Goal: Task Accomplishment & Management: Manage account settings

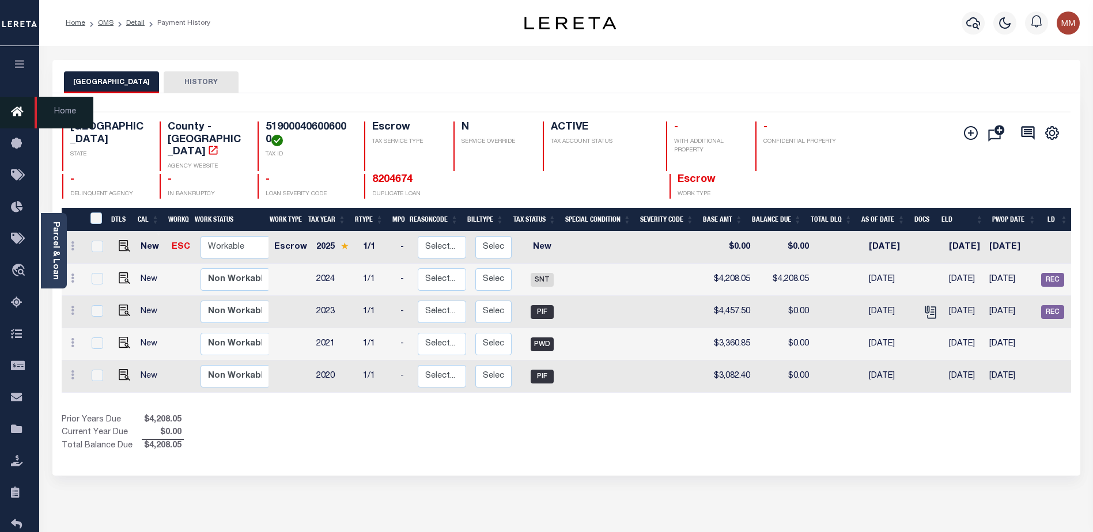
click at [13, 111] on icon at bounding box center [20, 112] width 18 height 14
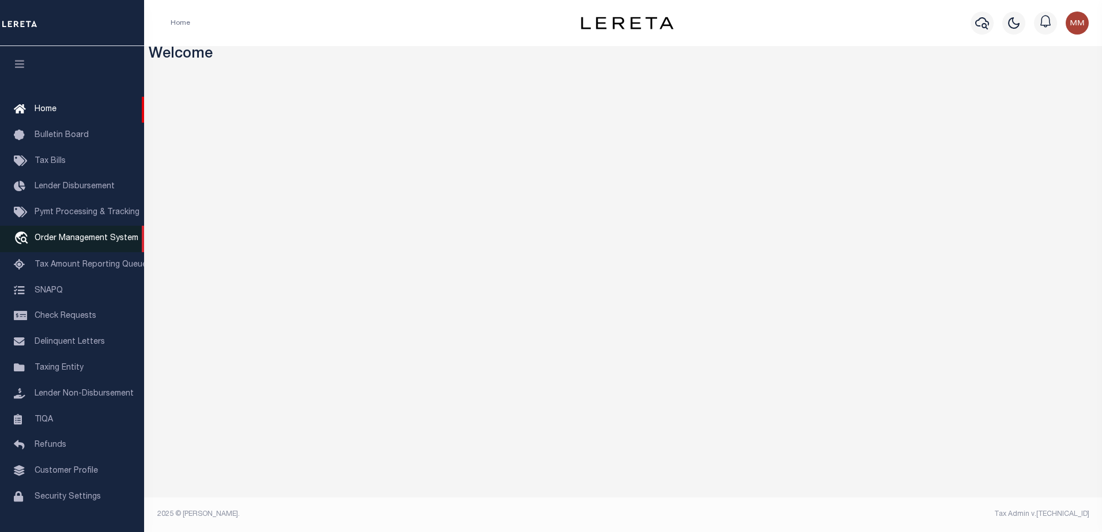
click at [73, 237] on span "Order Management System" at bounding box center [87, 238] width 104 height 8
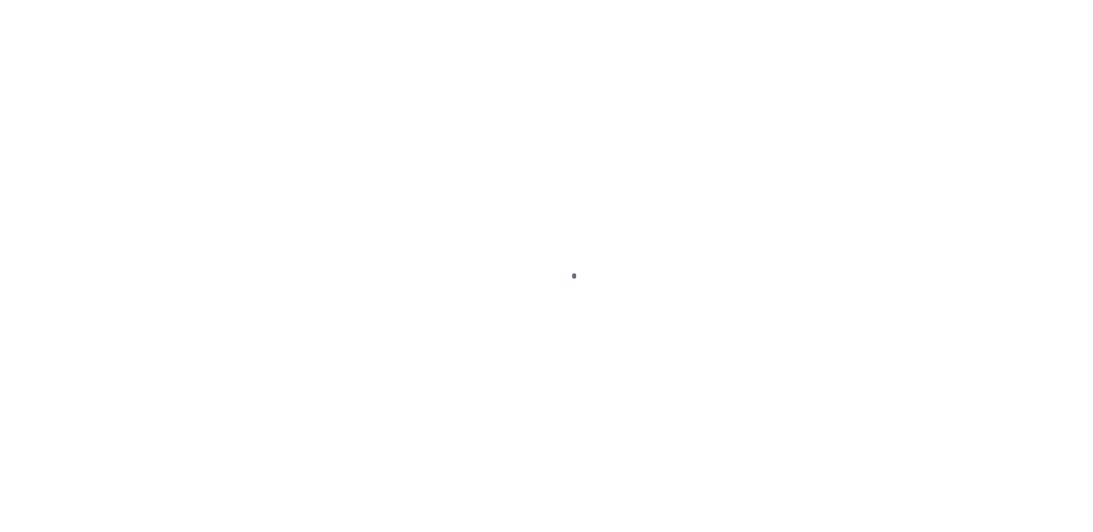
scroll to position [29, 0]
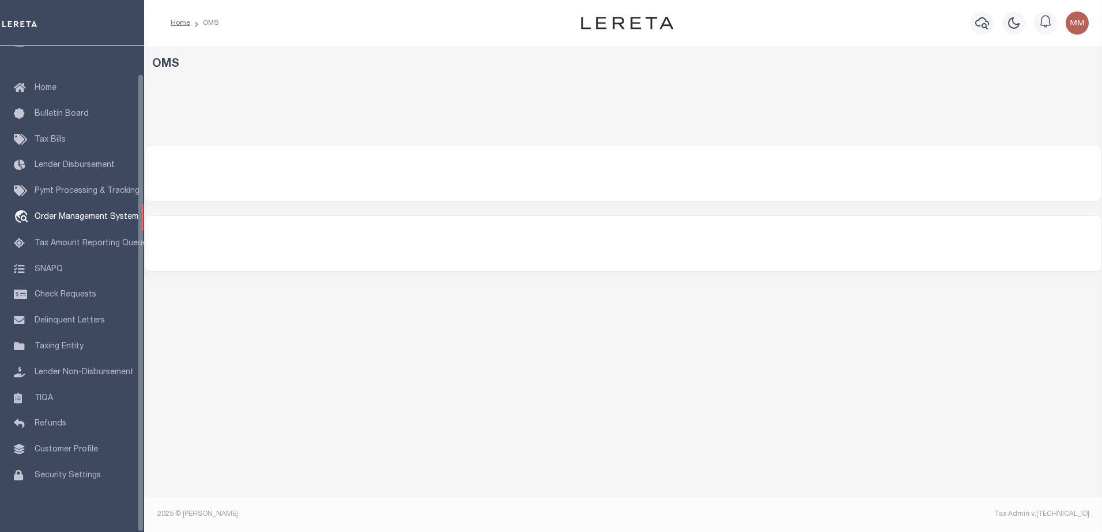
select select "200"
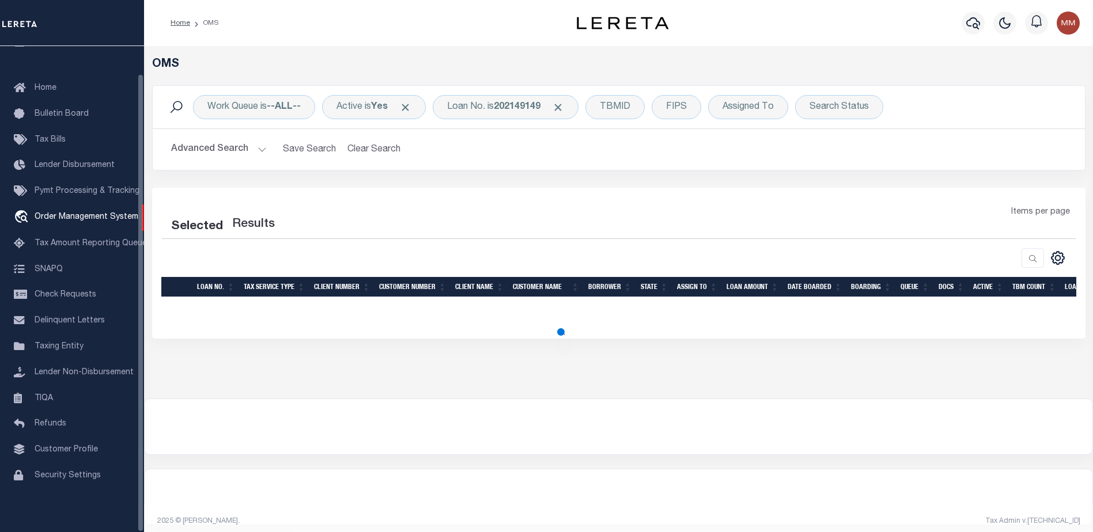
select select "200"
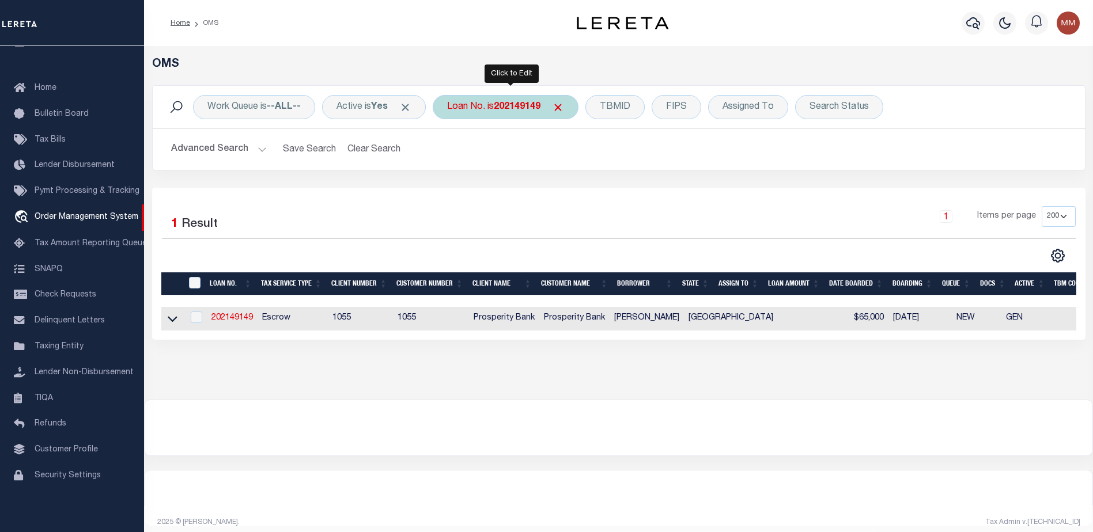
click at [504, 104] on b "202149149" at bounding box center [517, 107] width 47 height 9
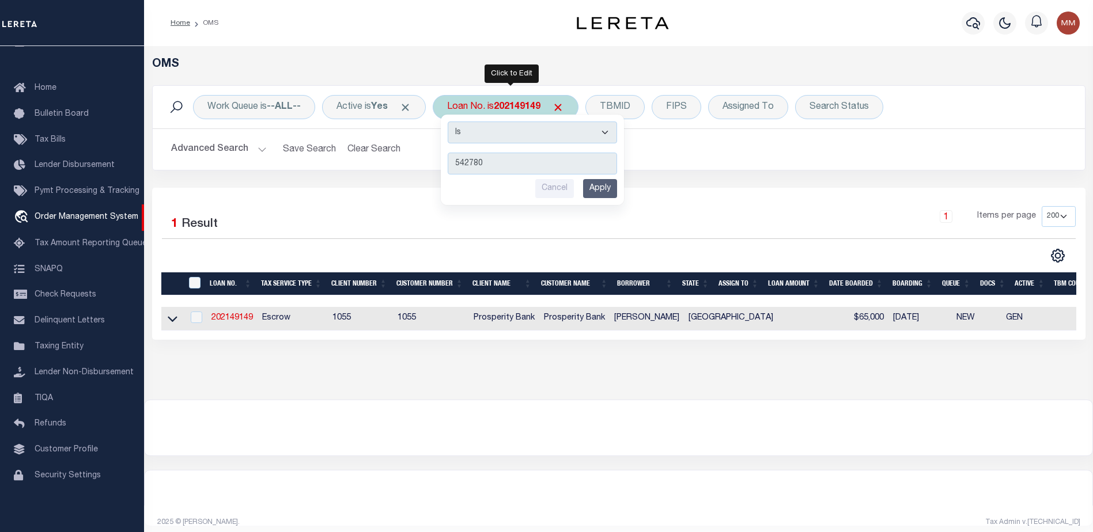
type input "5427808"
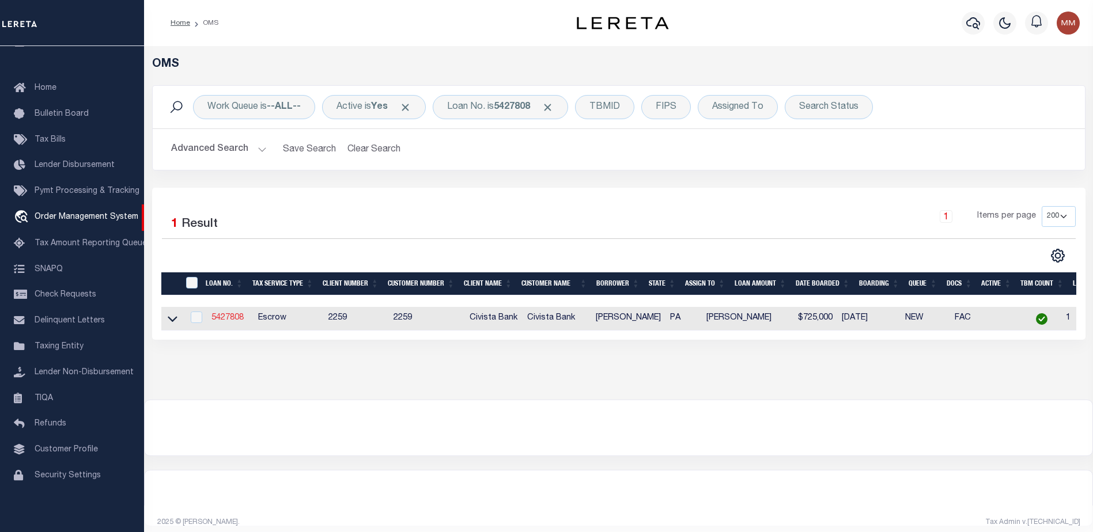
click at [237, 320] on link "5427808" at bounding box center [227, 318] width 32 height 8
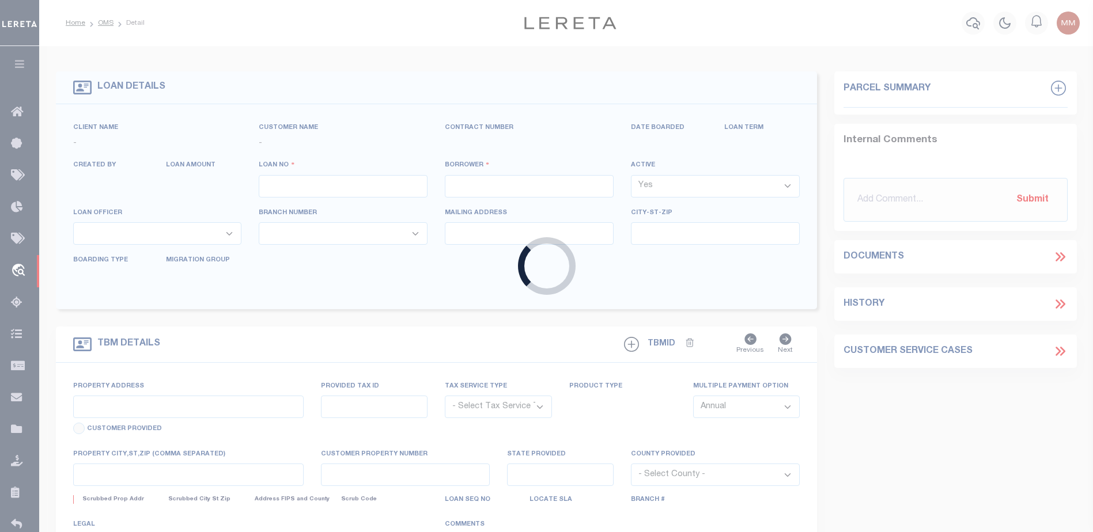
type input "5427808"
type input "[PERSON_NAME]"
select select
type input "1000 Ellis Artley Rd"
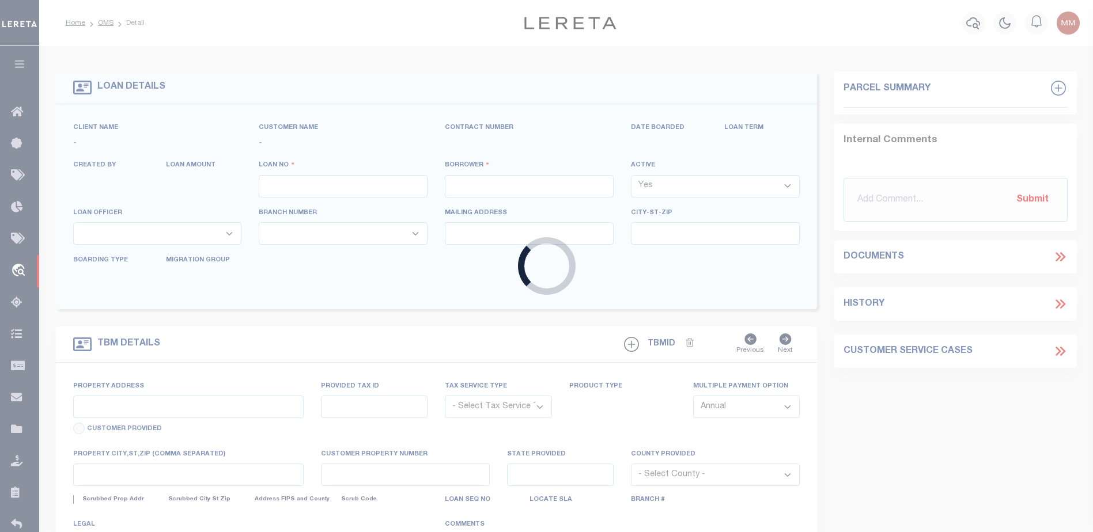
type input "Muncy PA 177567845"
select select "Escrow"
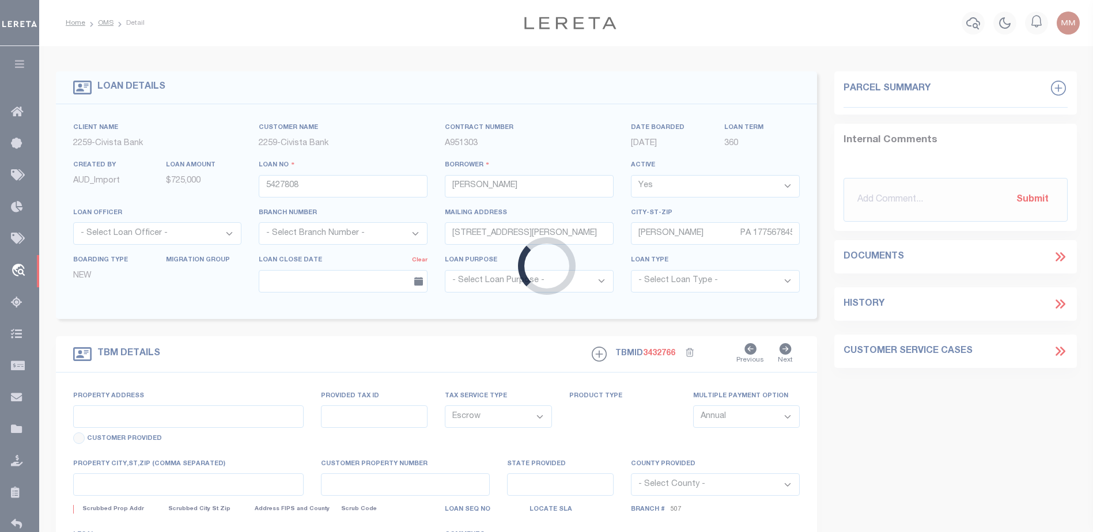
select select "14922"
type input "1000 ELLIS ARTLEY RD"
type input "413530039404000"
select select
type input "MUNCY PA 177567845"
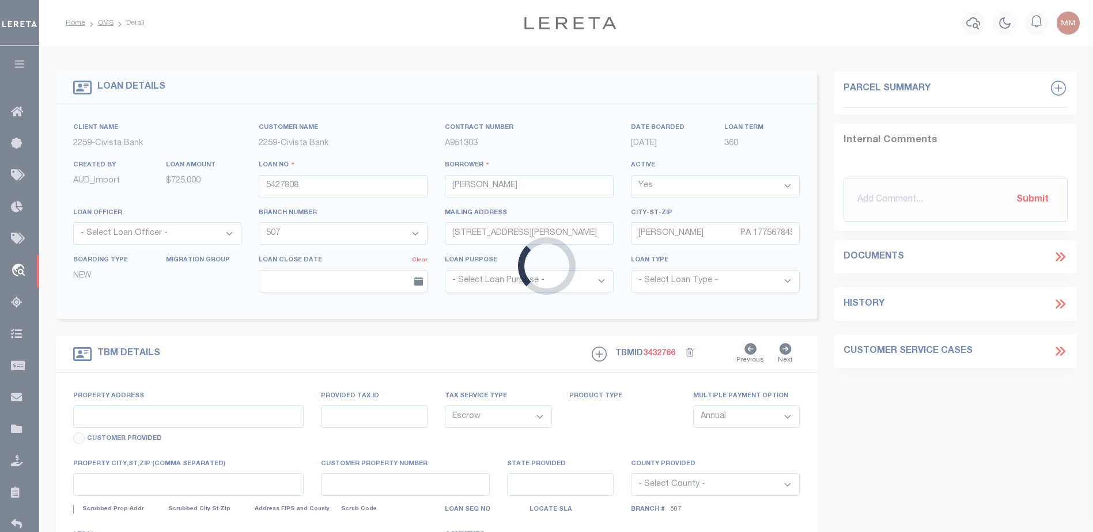
type input "R"
type input "PA"
select select
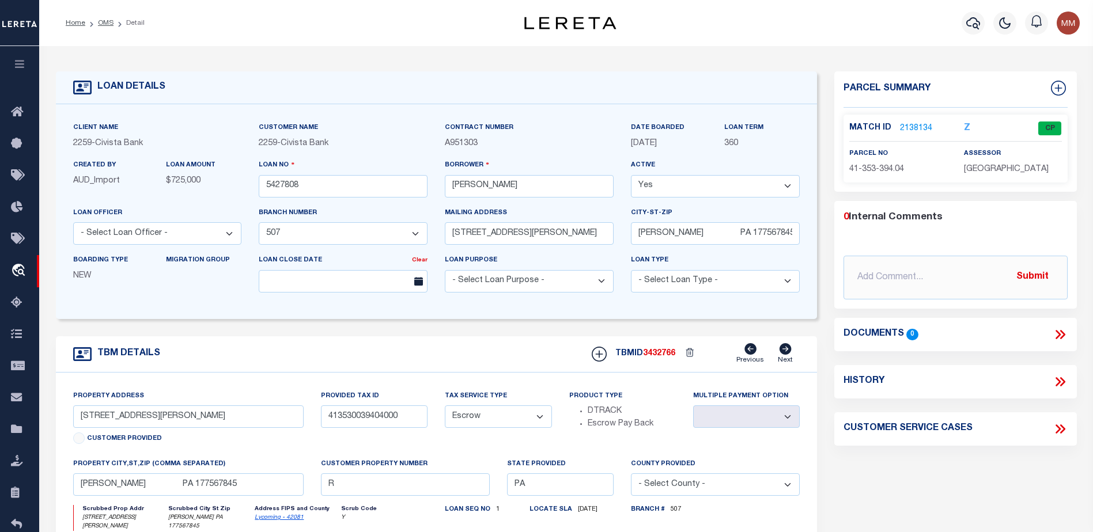
click at [664, 355] on span "3432766" at bounding box center [659, 354] width 32 height 8
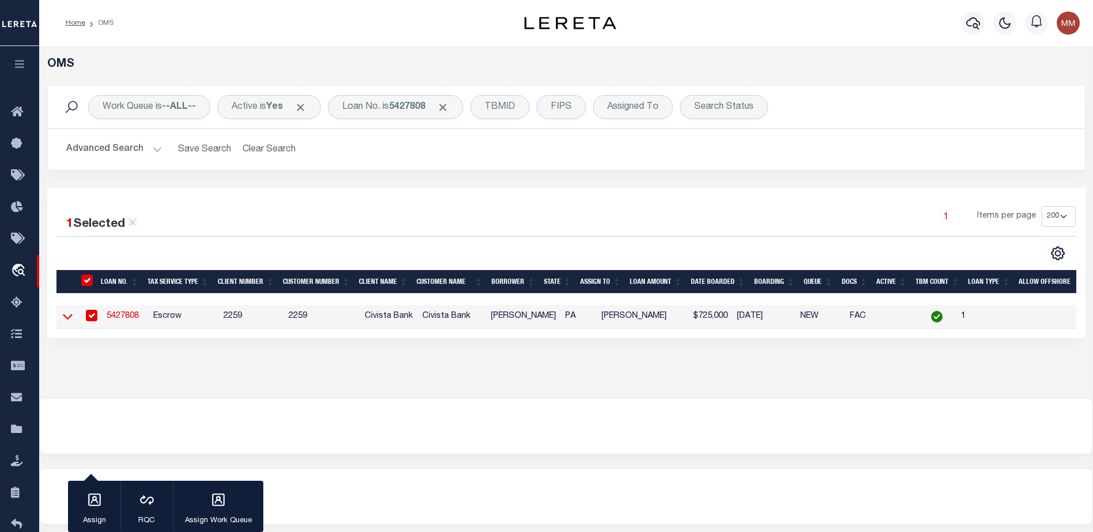
click at [65, 317] on icon at bounding box center [68, 317] width 10 height 12
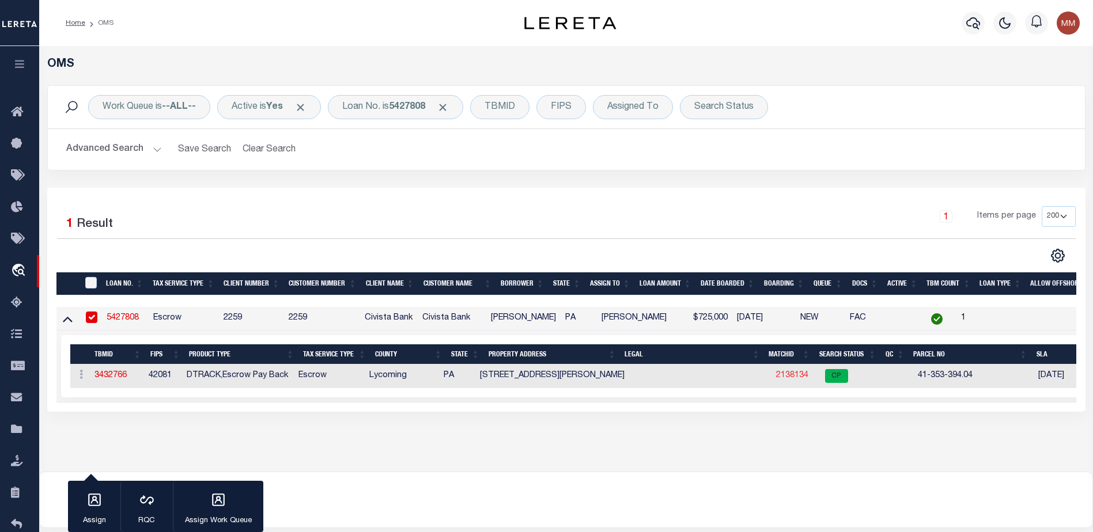
click at [776, 375] on link "2138134" at bounding box center [792, 376] width 32 height 8
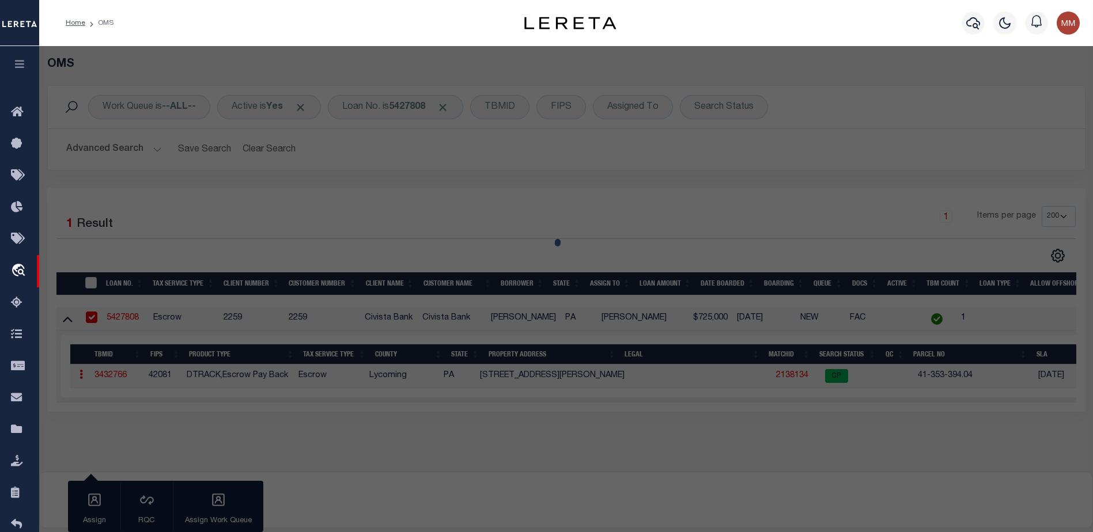
checkbox input "false"
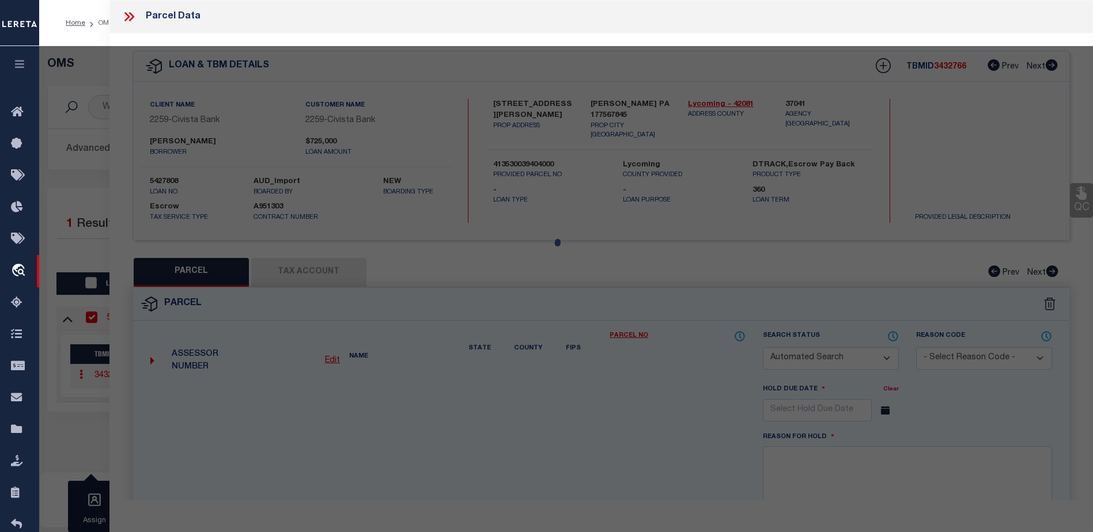
select select "CP"
type input "LOWE CHARLES L & MARYLOU"
select select
type input "1000 ELLIS ARTLEY RD"
checkbox input "false"
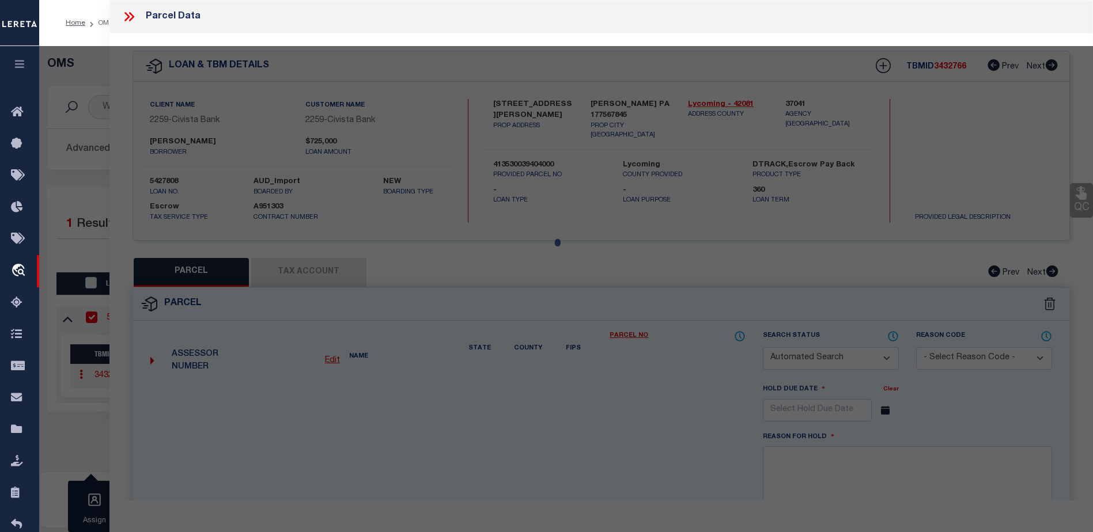
type input "MUNCY PA 177567845"
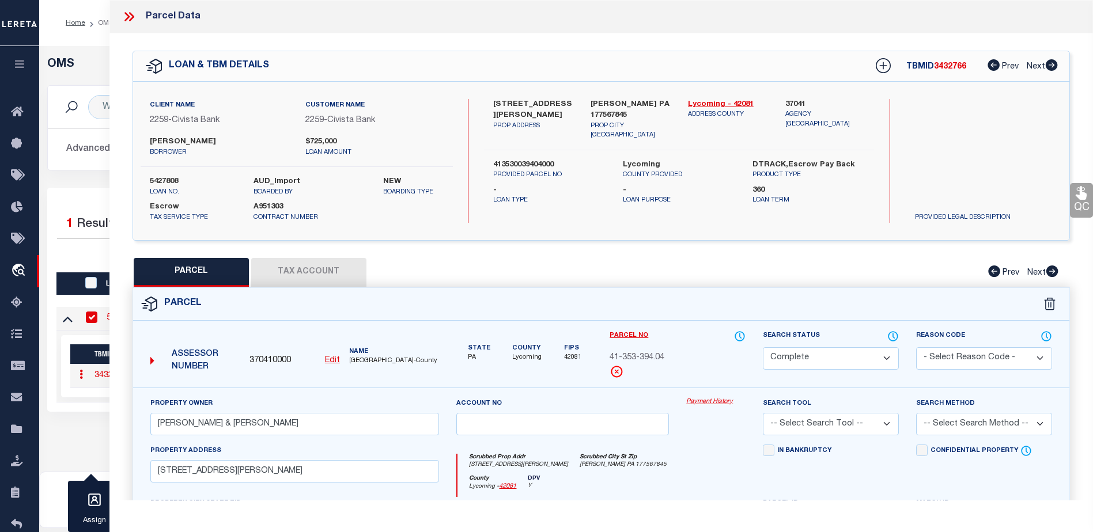
click at [702, 399] on link "Payment History" at bounding box center [715, 403] width 59 height 10
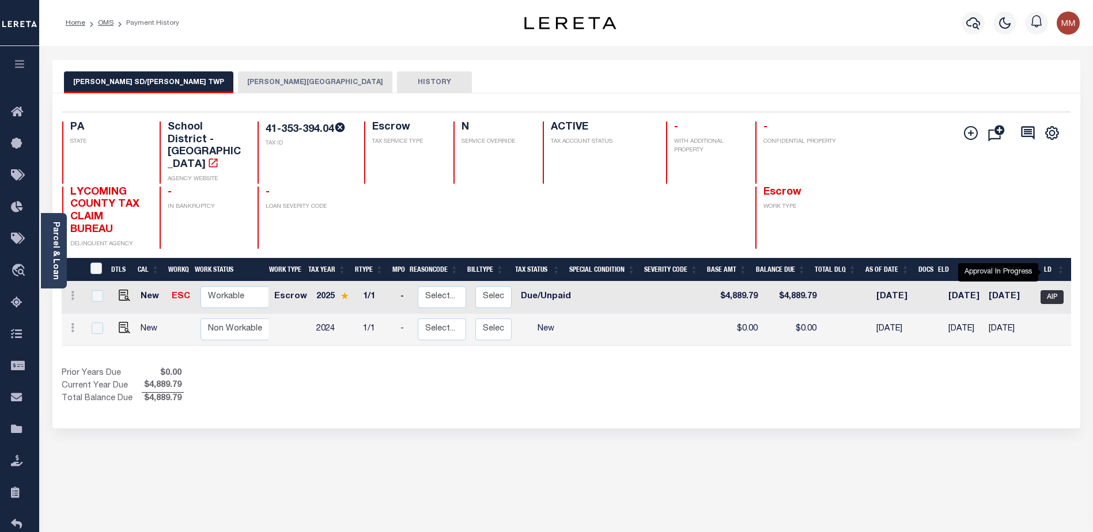
click at [1055, 290] on span "AIP" at bounding box center [1051, 297] width 23 height 14
checkbox input "true"
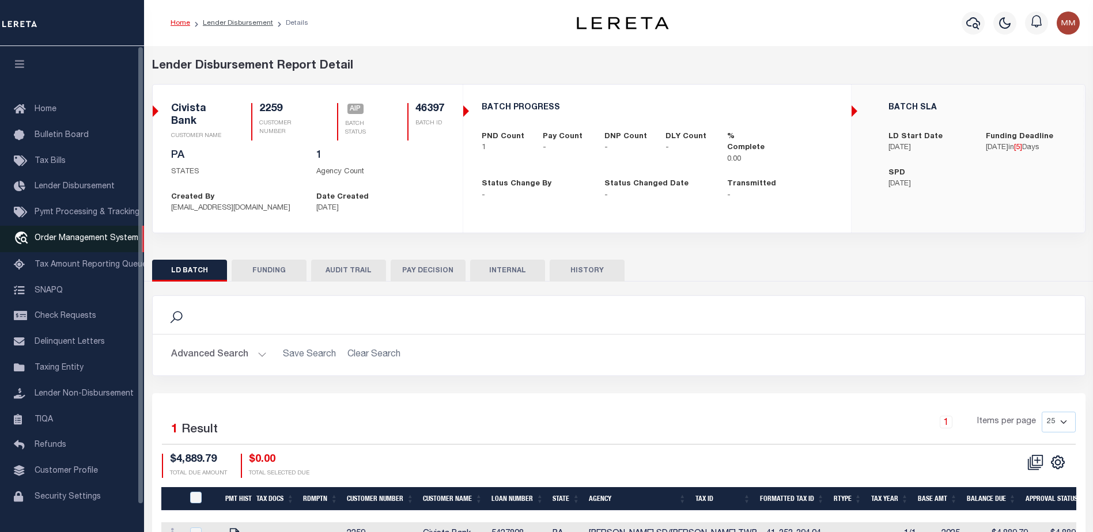
click at [73, 234] on link "travel_explore Order Management System" at bounding box center [72, 239] width 144 height 27
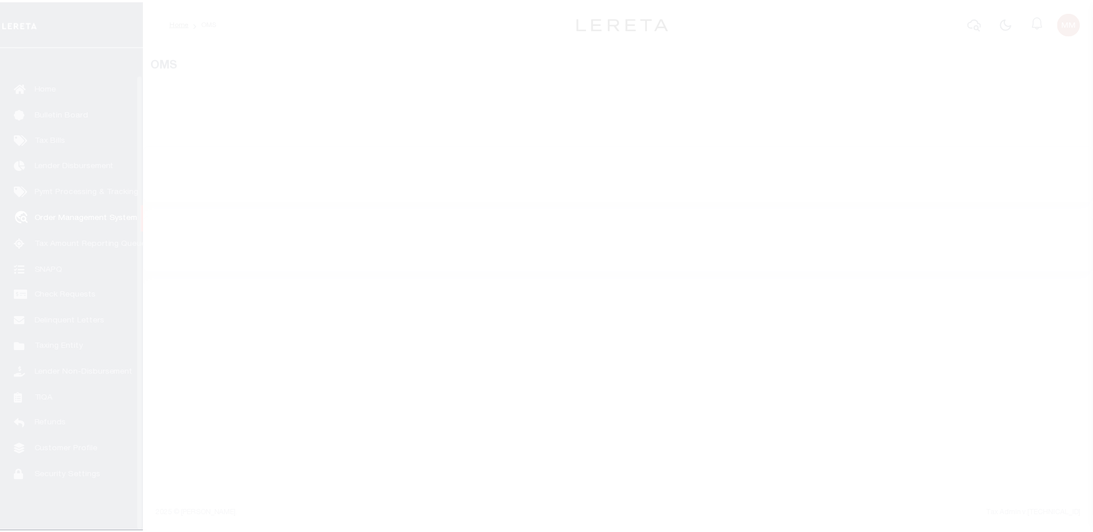
scroll to position [29, 0]
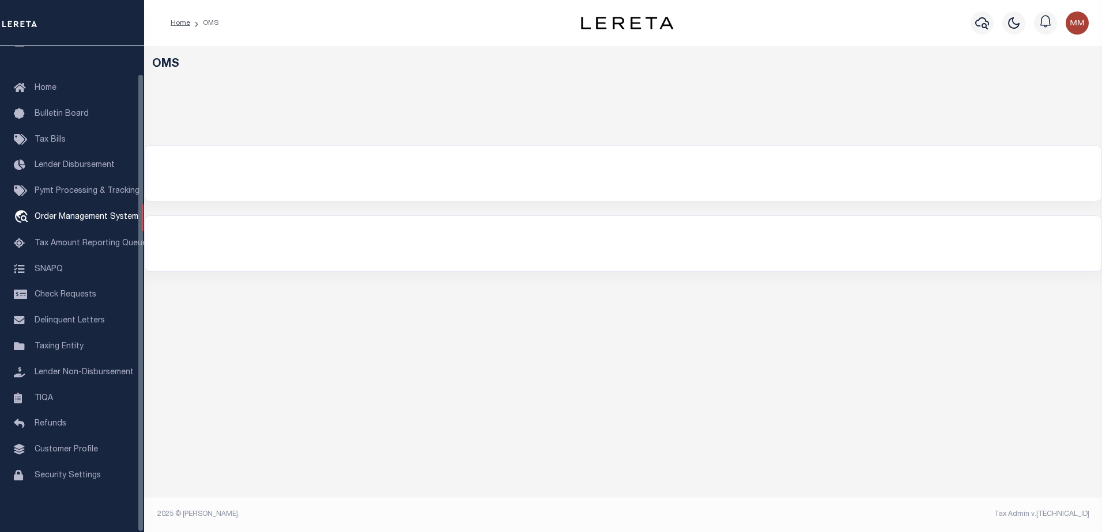
select select "200"
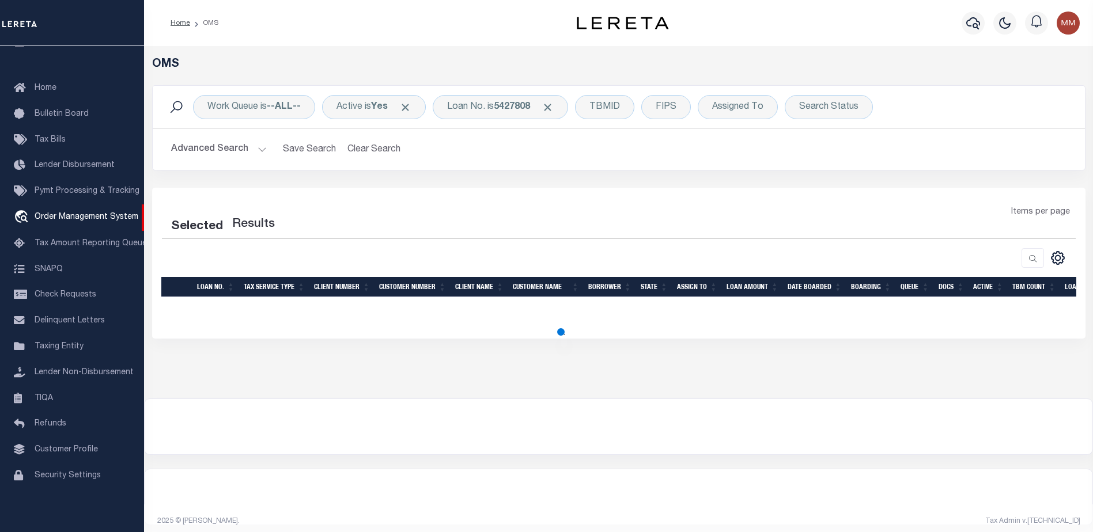
select select "200"
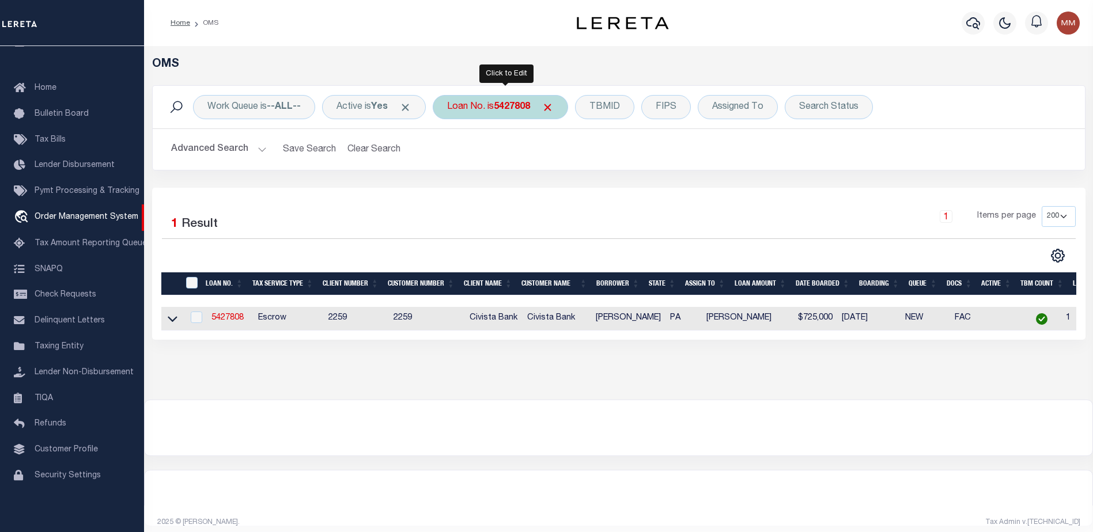
click at [524, 108] on b "5427808" at bounding box center [512, 107] width 36 height 9
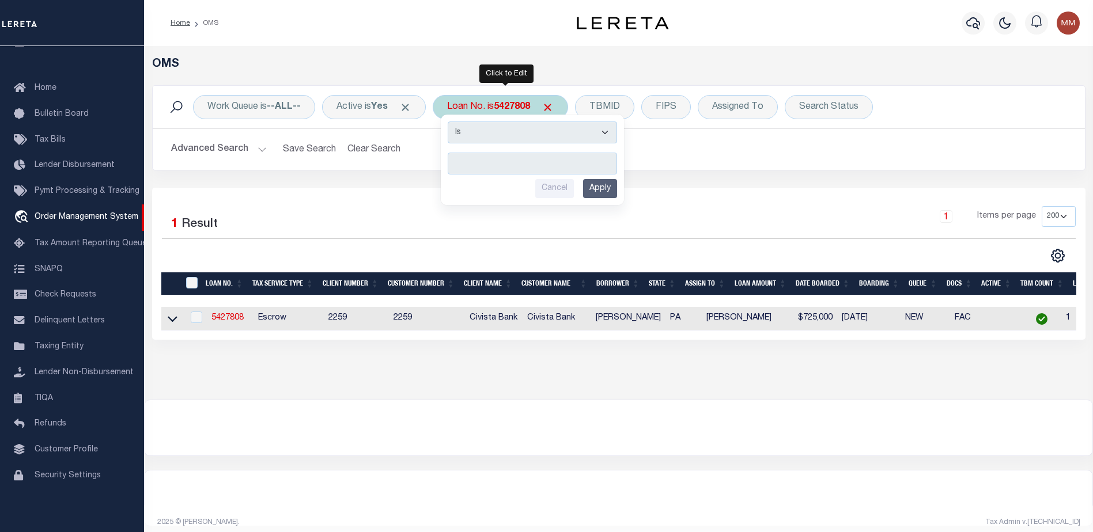
click at [502, 160] on input "text" at bounding box center [532, 164] width 169 height 22
type input "3578"
click at [609, 192] on input "Apply" at bounding box center [600, 188] width 34 height 19
click at [608, 191] on div "Selected 1 Result 1 Items per page 10 25 50 100 200" at bounding box center [618, 264] width 933 height 152
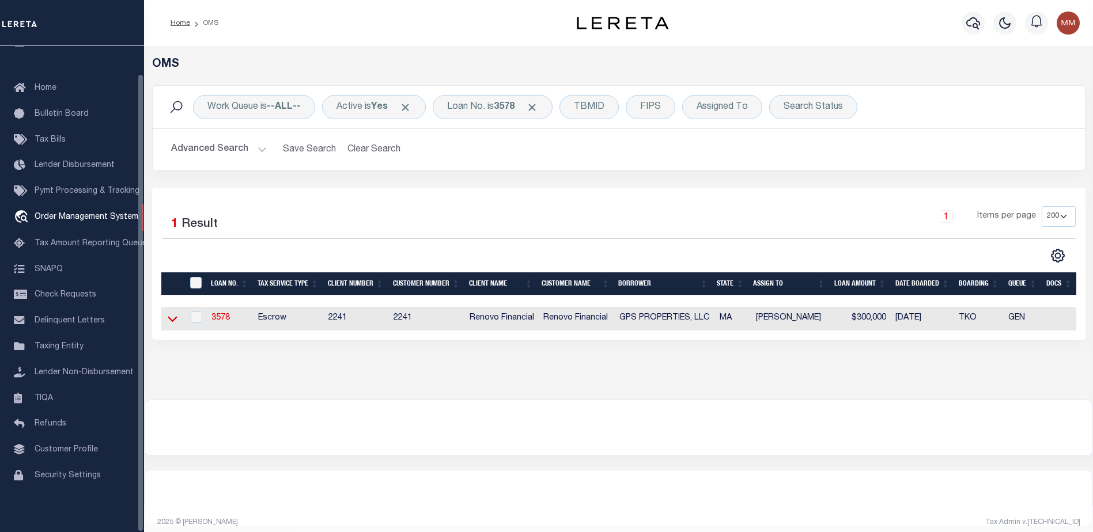
click at [175, 319] on icon at bounding box center [173, 319] width 10 height 12
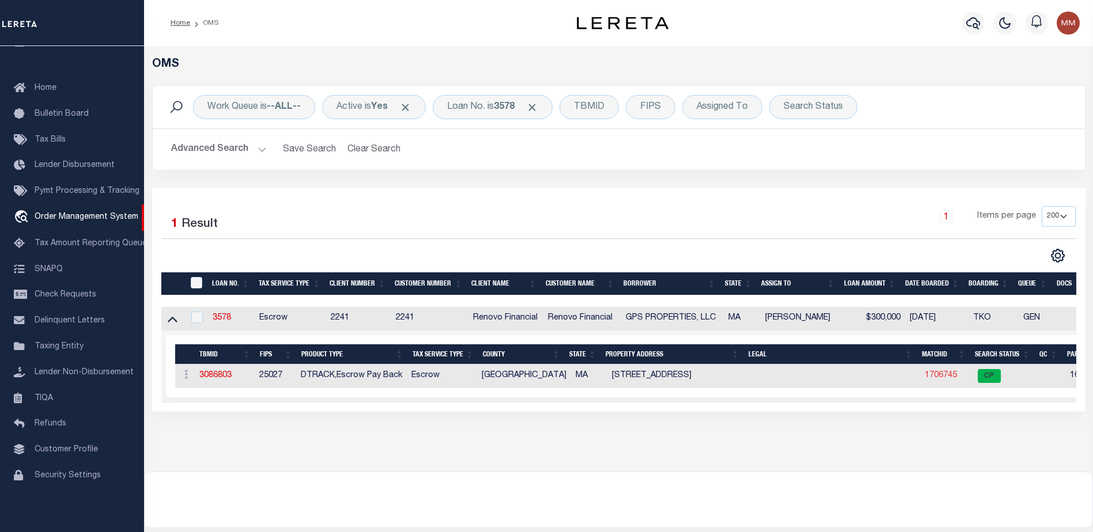
click at [935, 380] on link "1706745" at bounding box center [941, 376] width 32 height 8
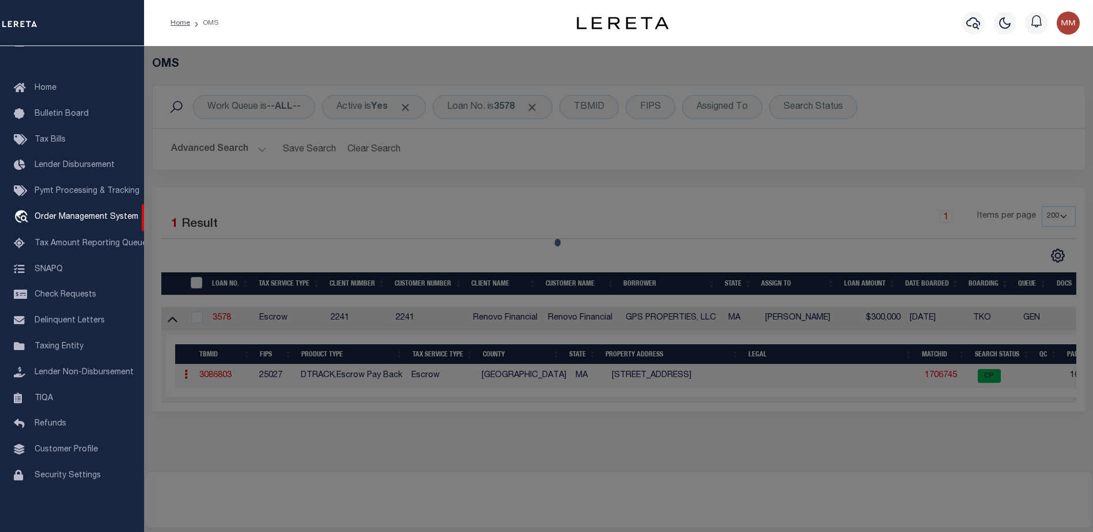
checkbox input "false"
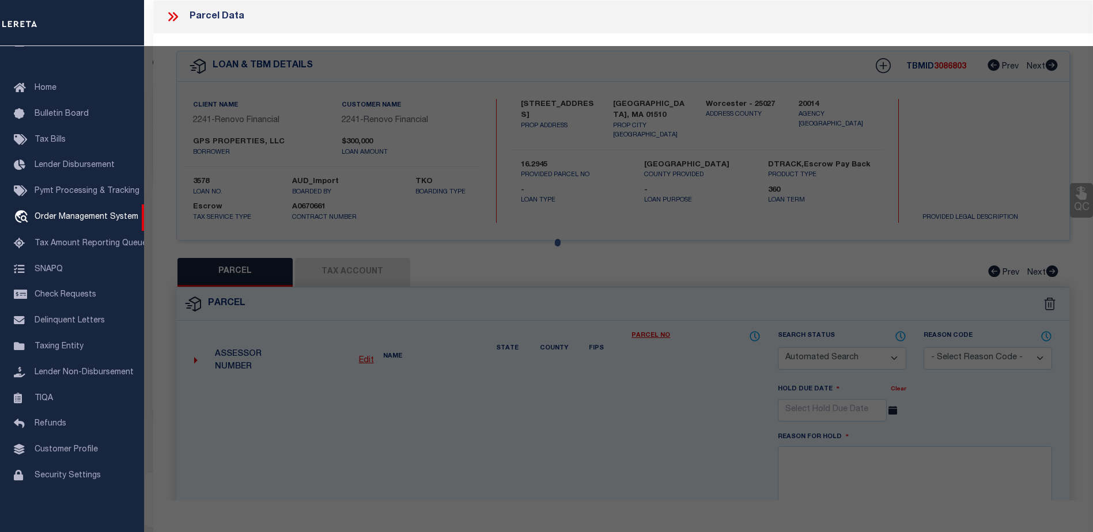
select select "CP"
select select "ACT"
type input "GPS PROPERTIES LLC"
select select "AGW"
select select "ADD"
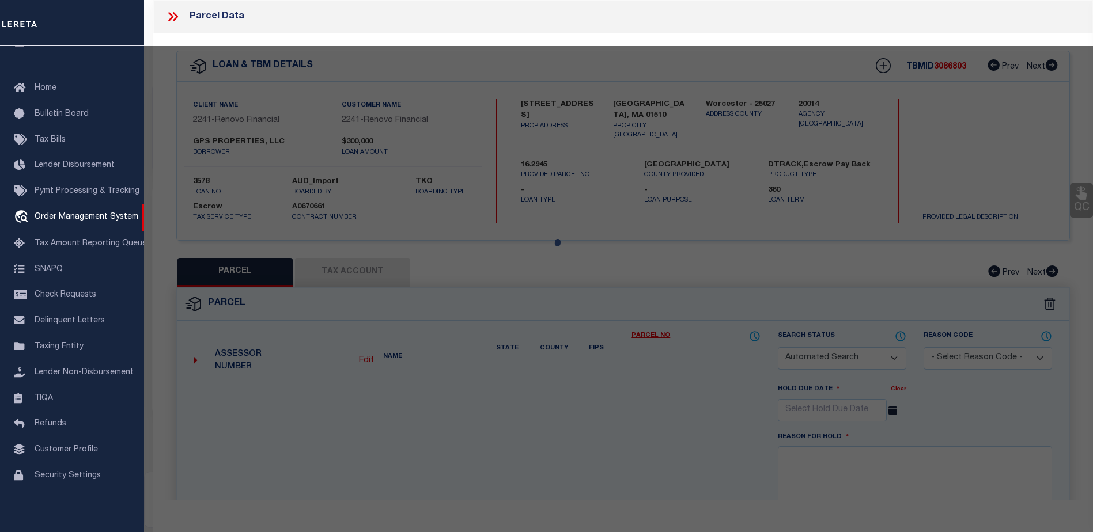
type input "31 PEARL ST"
checkbox input "false"
type input "MA"
type textarea "Tax ID Special Project"
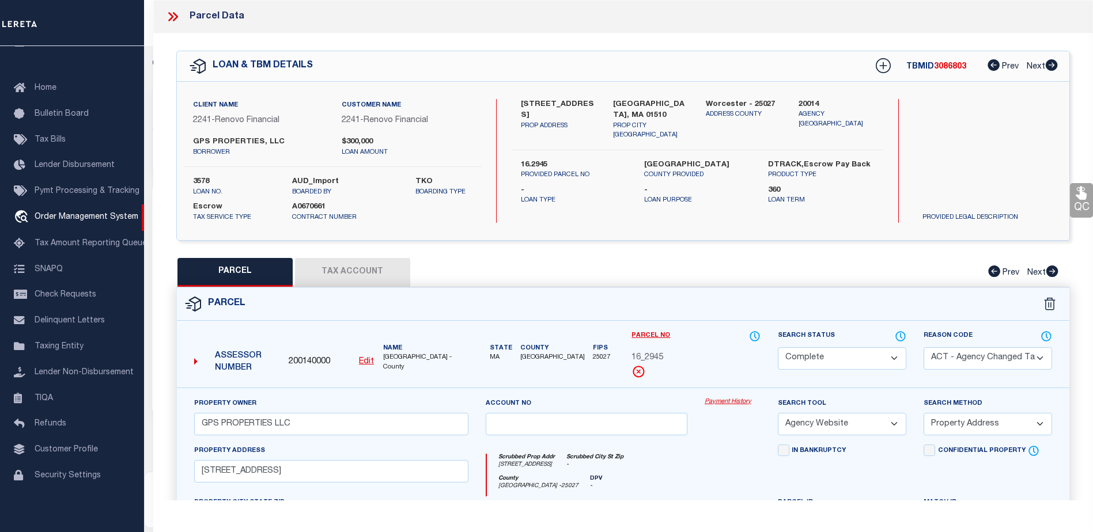
click at [734, 402] on link "Payment History" at bounding box center [733, 403] width 56 height 10
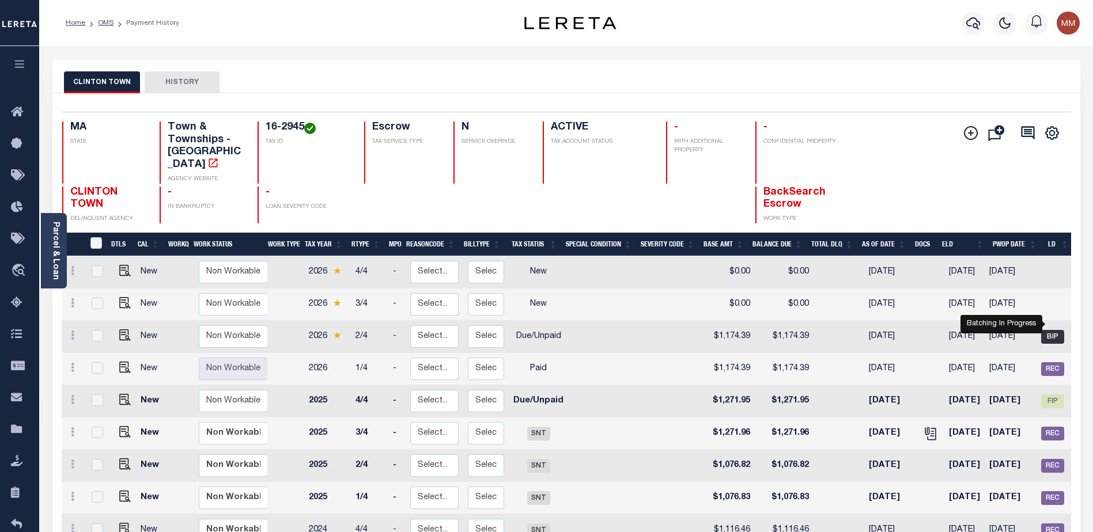
click at [1058, 330] on span "BIP" at bounding box center [1052, 337] width 23 height 14
checkbox input "true"
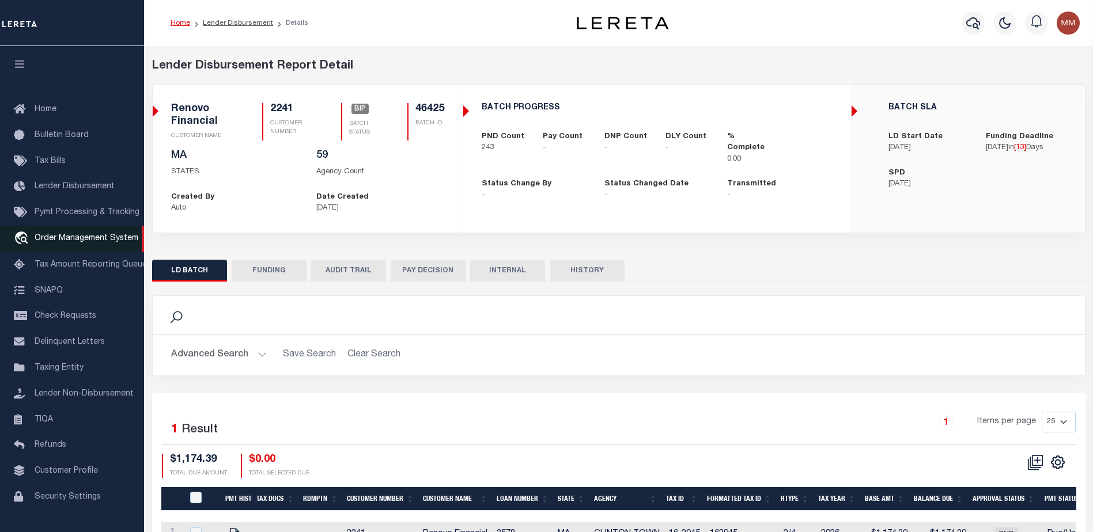
click at [96, 241] on span "Order Management System" at bounding box center [87, 238] width 104 height 8
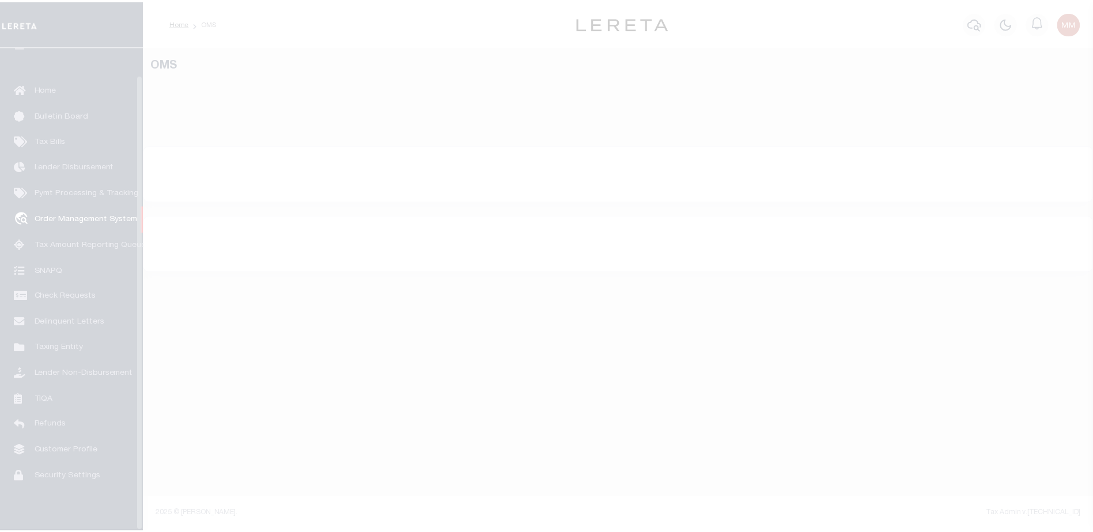
scroll to position [29, 0]
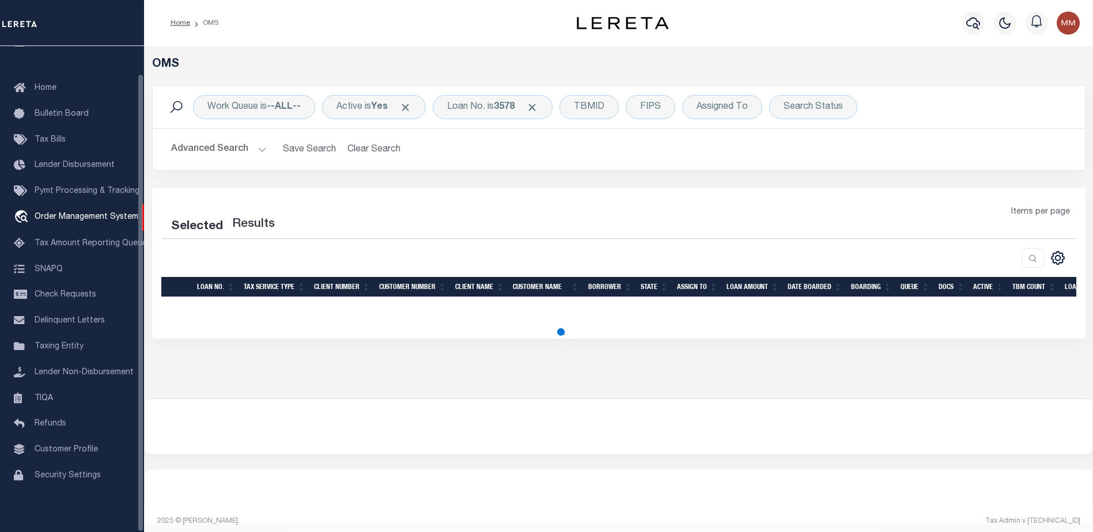
select select "200"
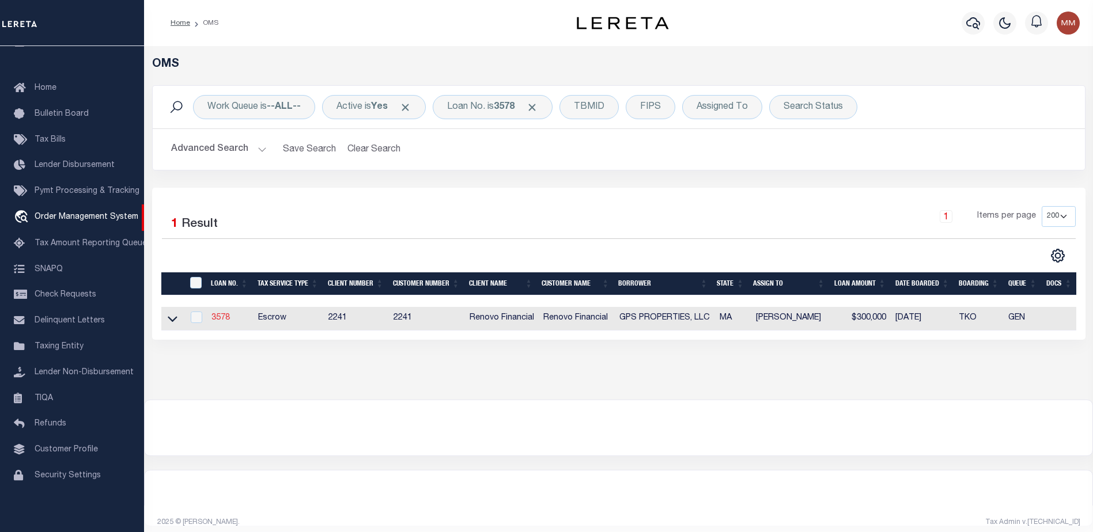
click at [223, 316] on link "3578" at bounding box center [220, 318] width 18 height 8
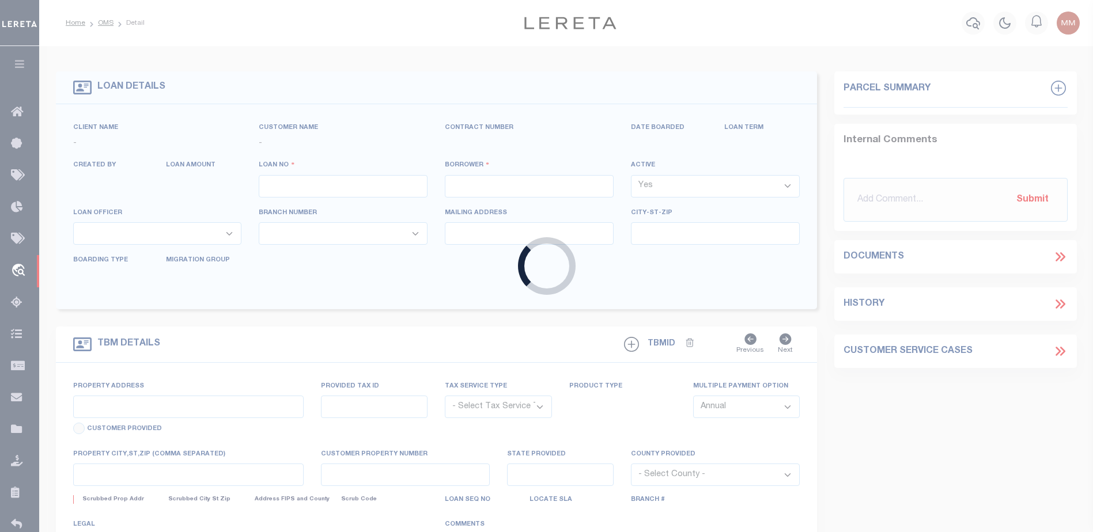
type input "3578"
type input "GPS PROPERTIES, LLC"
select select
type input "[STREET_ADDRESS]"
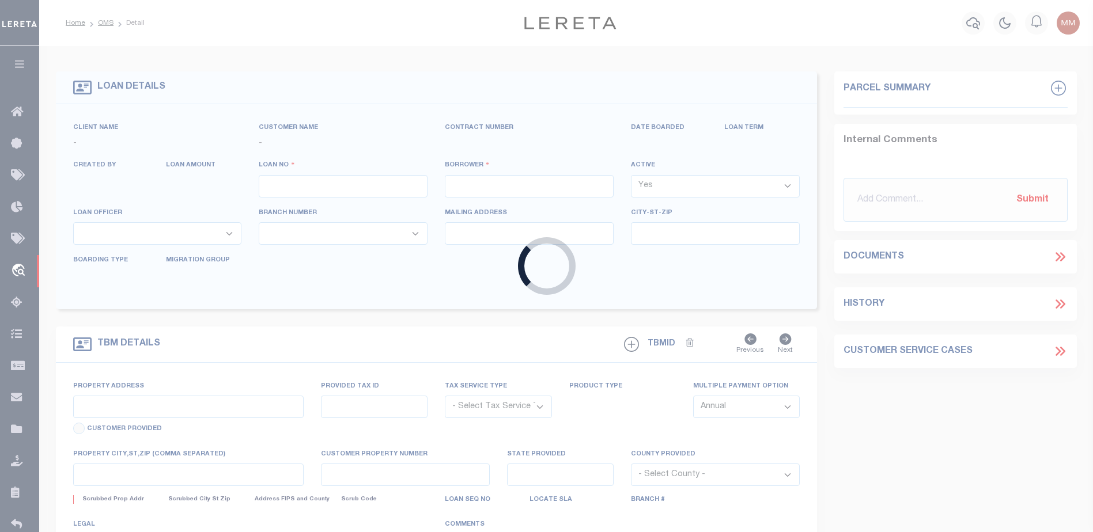
type input "Wilmington MA 01887"
select select "Escrow"
select select "25066"
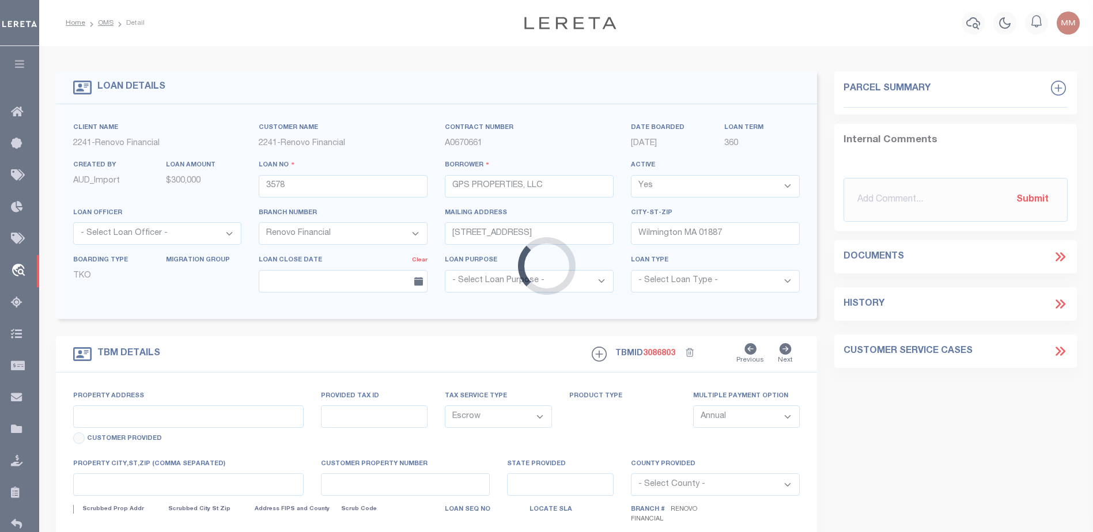
type input "[STREET_ADDRESS]"
type input "16.2945"
select select
type input "Clinton, MA 01510"
type input "a0k2L00001Q9Q3x"
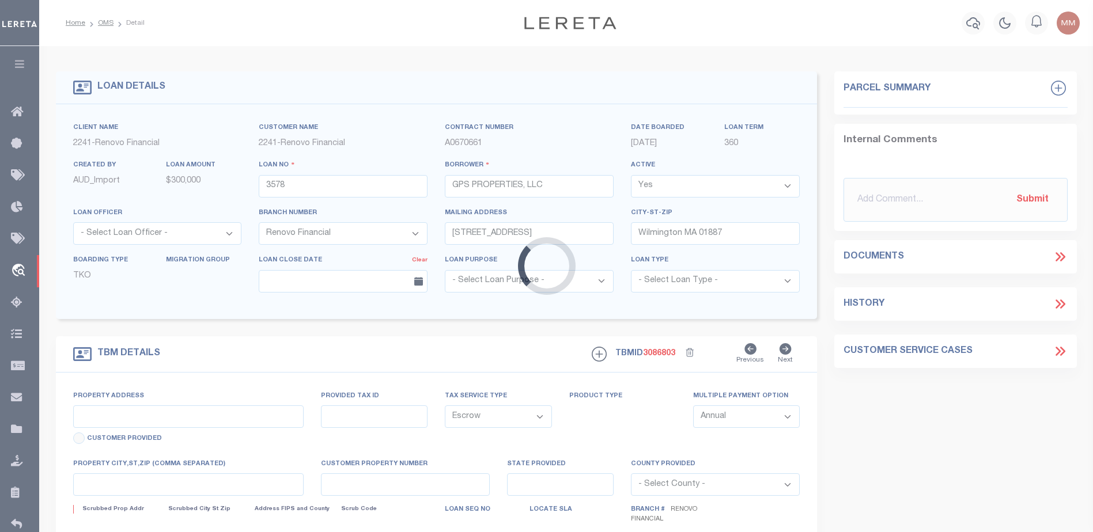
type input "MA"
select select
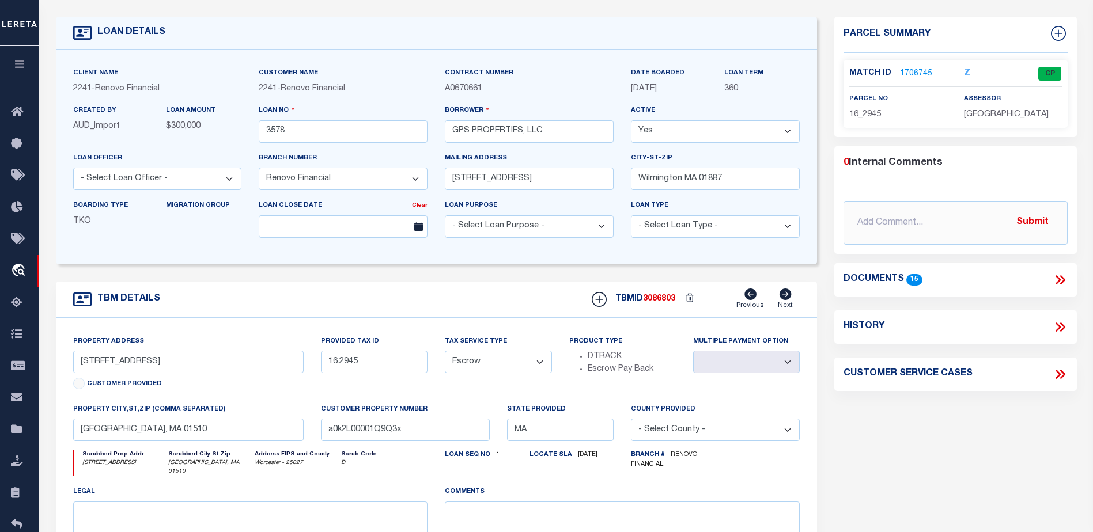
scroll to position [58, 0]
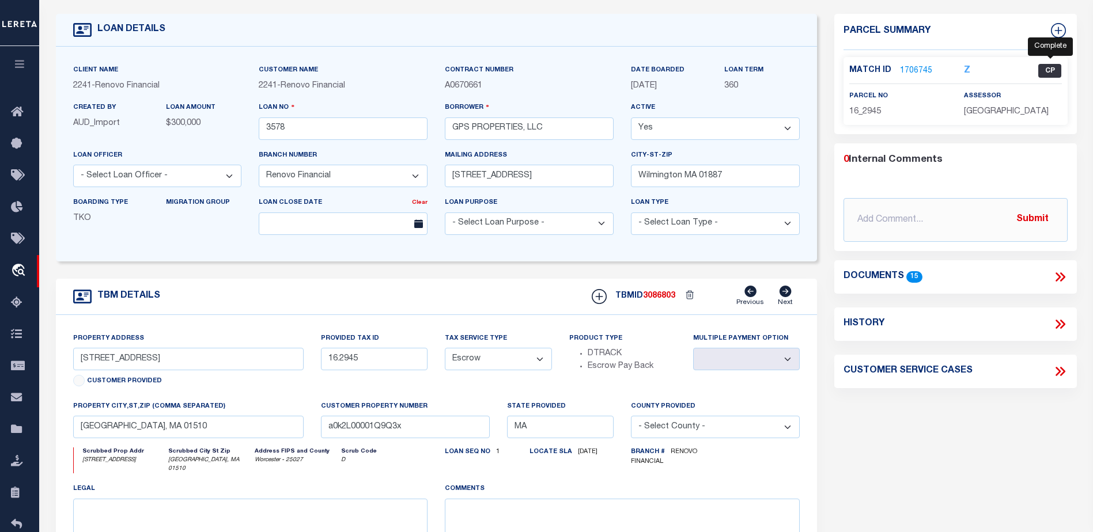
click at [1043, 69] on span "CP" at bounding box center [1049, 71] width 23 height 14
click at [919, 68] on link "1706745" at bounding box center [916, 71] width 32 height 12
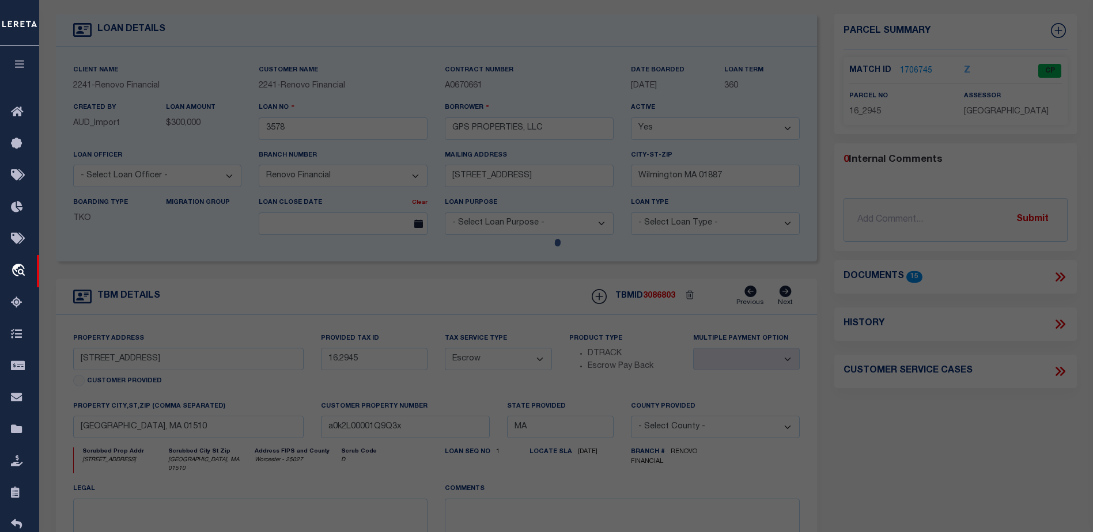
checkbox input "false"
select select "CP"
select select "ACT"
type input "GPS PROPERTIES LLC"
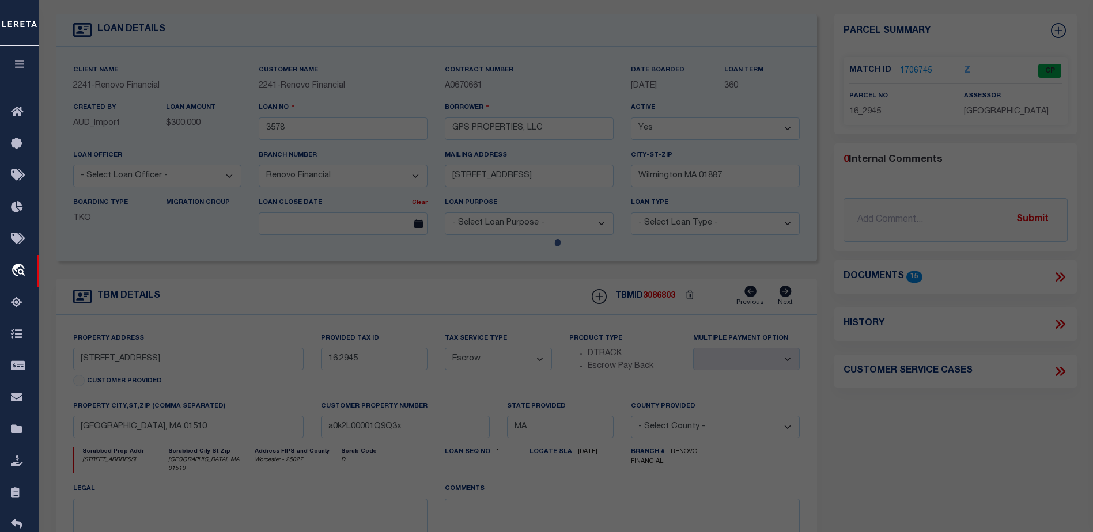
select select "AGW"
select select "ADD"
type input "31 PEARL ST"
checkbox input "false"
type input "MA"
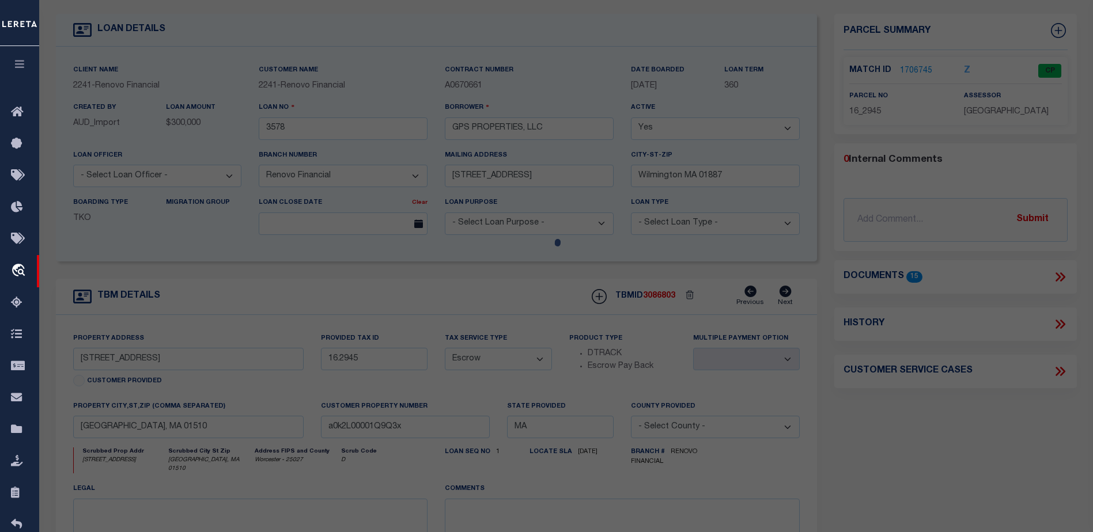
type textarea "Tax ID Special Project"
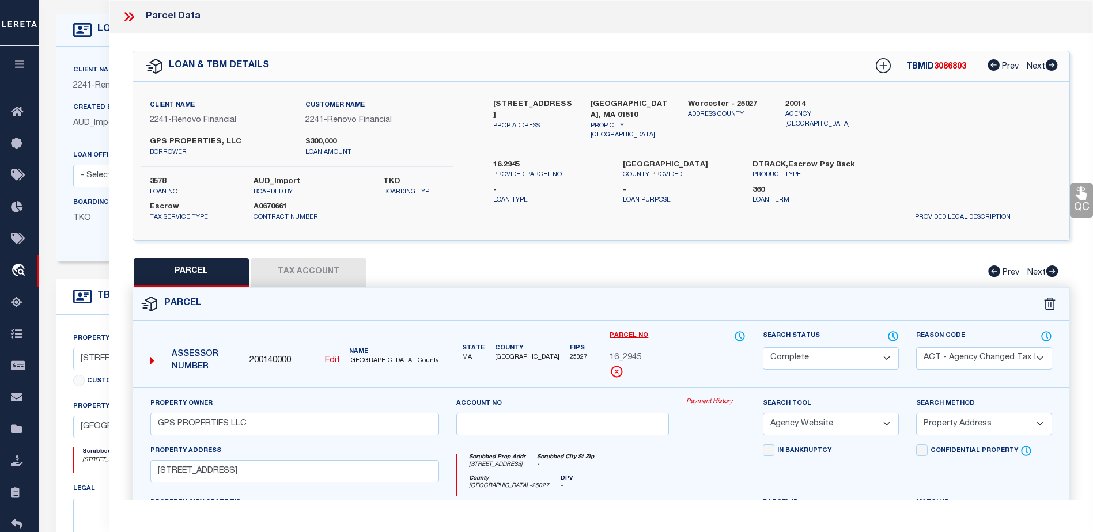
click at [710, 400] on link "Payment History" at bounding box center [715, 403] width 59 height 10
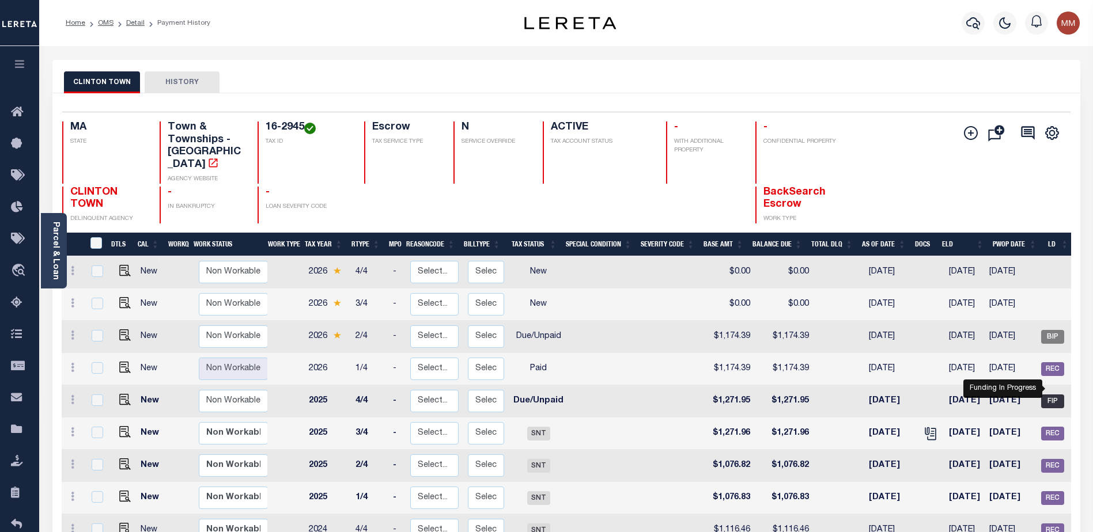
click at [1054, 395] on span "FIP" at bounding box center [1052, 402] width 23 height 14
checkbox input "true"
